Goal: Task Accomplishment & Management: Manage account settings

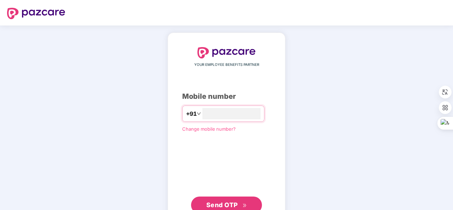
type input "**********"
type input "***"
